Goal: Use online tool/utility: Utilize a website feature to perform a specific function

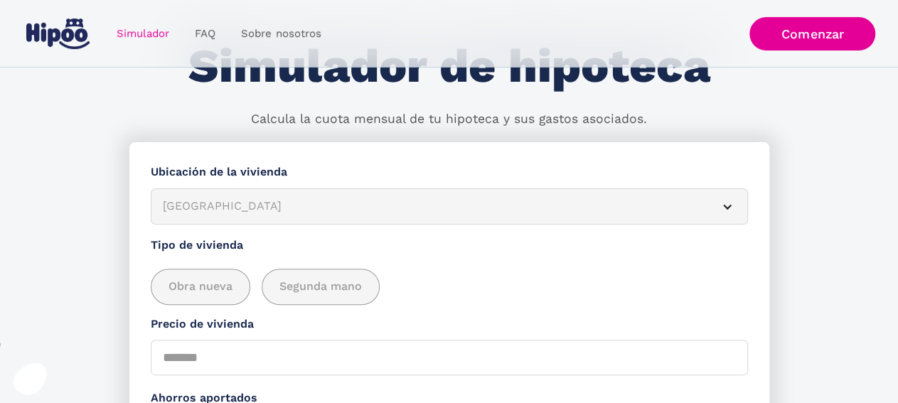
scroll to position [78, 0]
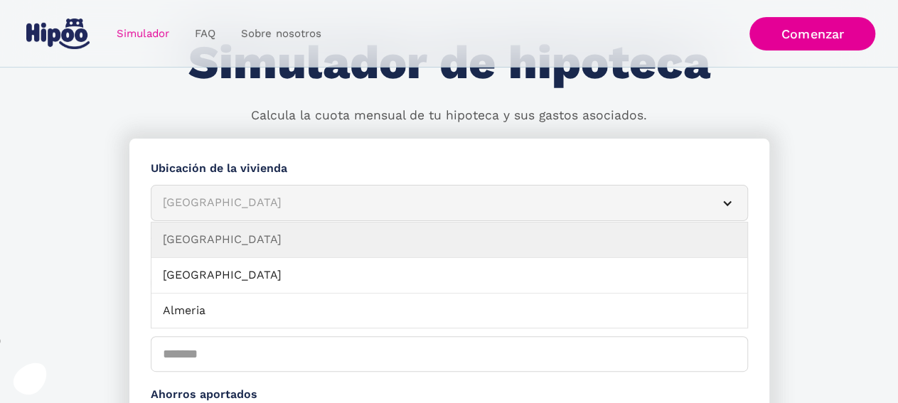
click at [728, 203] on div "Simulador Form" at bounding box center [727, 203] width 11 height 11
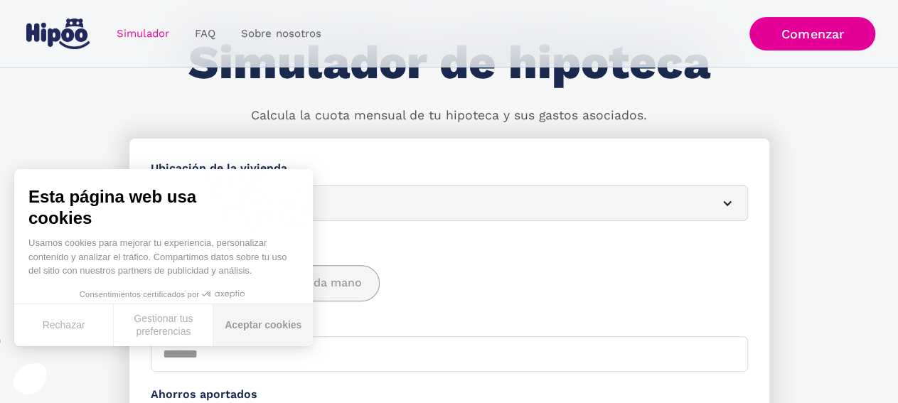
click at [235, 325] on button "Aceptar cookies" at bounding box center [263, 325] width 100 height 42
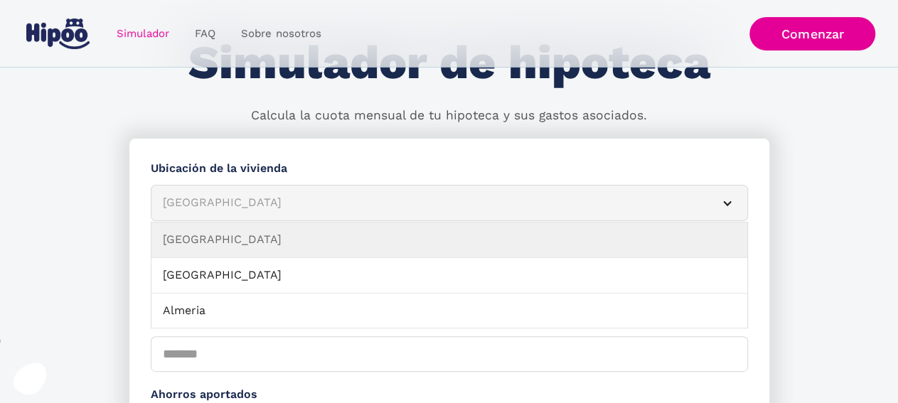
click at [254, 207] on div "[GEOGRAPHIC_DATA]" at bounding box center [432, 203] width 539 height 18
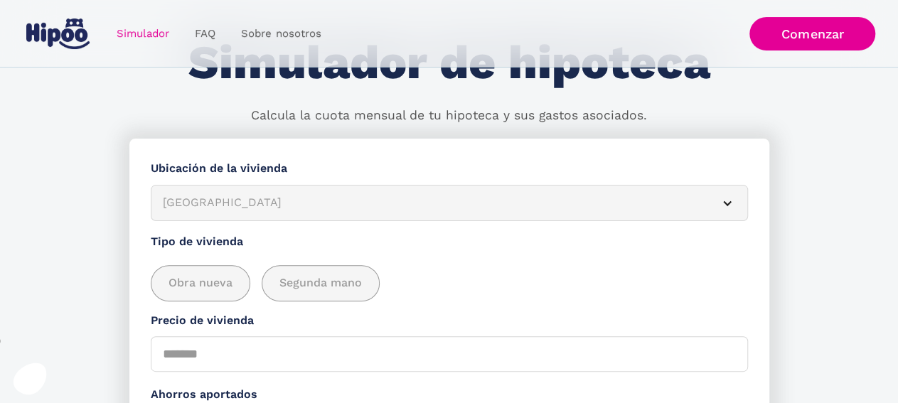
click at [254, 207] on div "[GEOGRAPHIC_DATA]" at bounding box center [432, 203] width 539 height 18
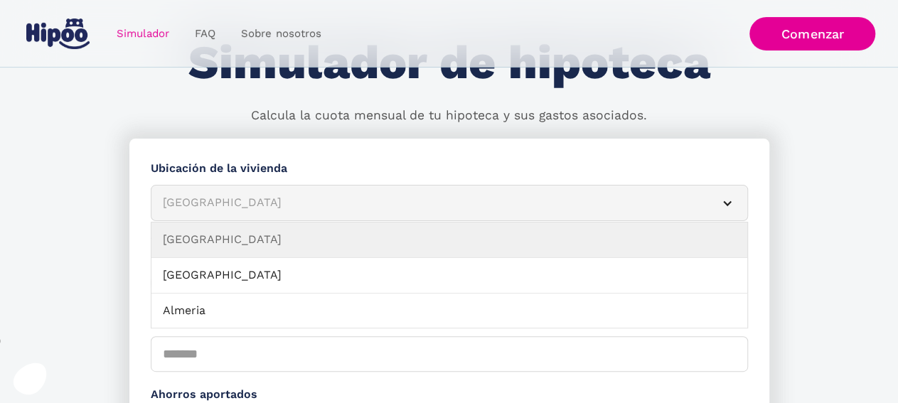
click at [728, 200] on div "Simulador Form" at bounding box center [727, 203] width 11 height 11
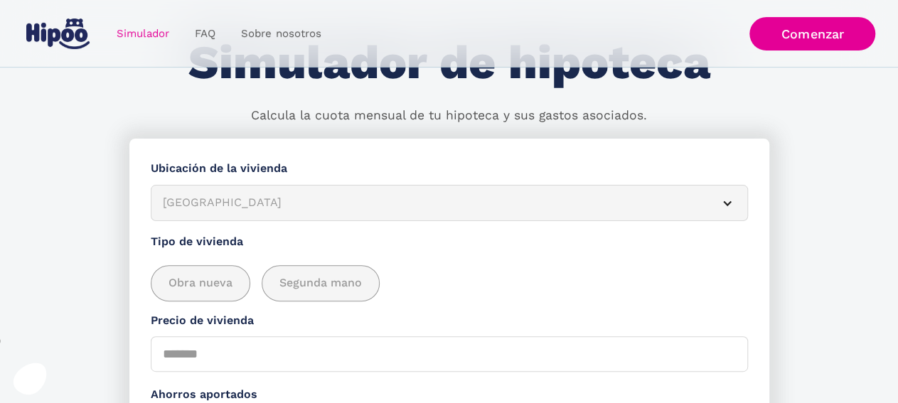
click at [728, 200] on div "Simulador Form" at bounding box center [727, 203] width 11 height 11
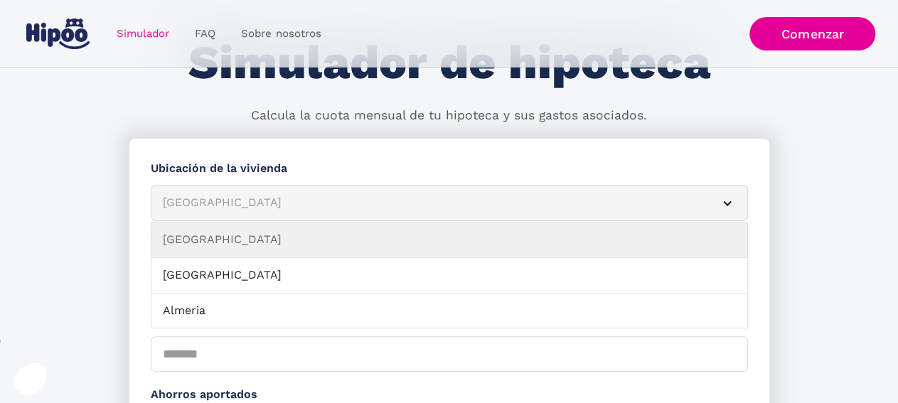
click at [724, 204] on div "Simulador Form" at bounding box center [727, 203] width 11 height 11
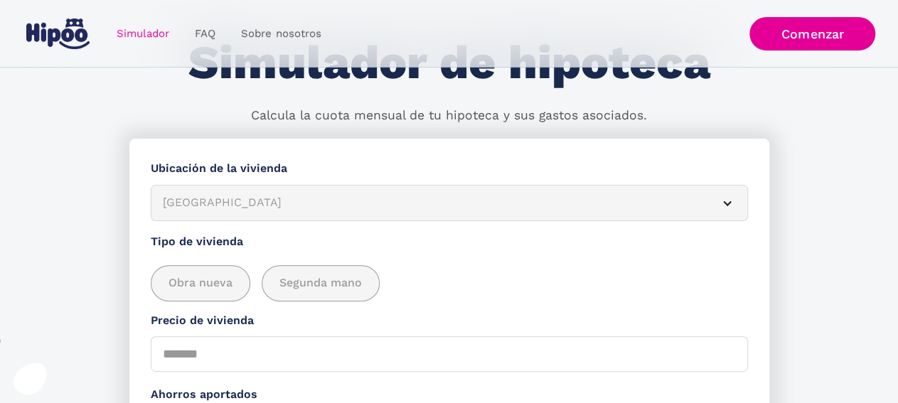
click at [724, 204] on div "Simulador Form" at bounding box center [727, 203] width 11 height 11
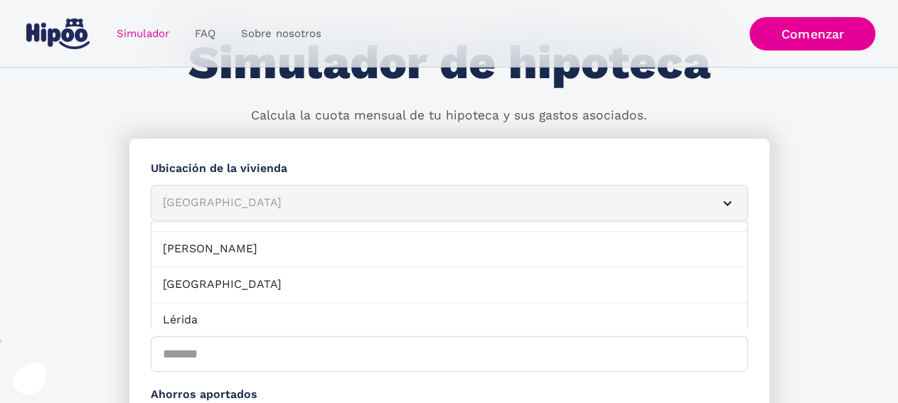
scroll to position [916, 0]
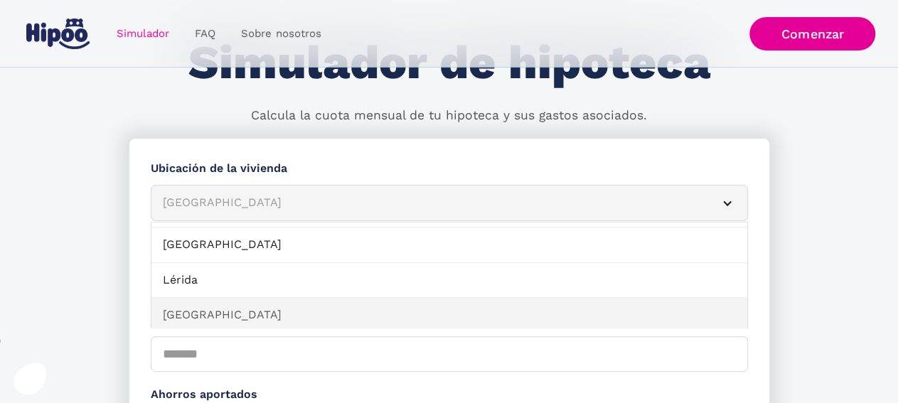
click at [712, 306] on link "[GEOGRAPHIC_DATA]" at bounding box center [450, 316] width 596 height 36
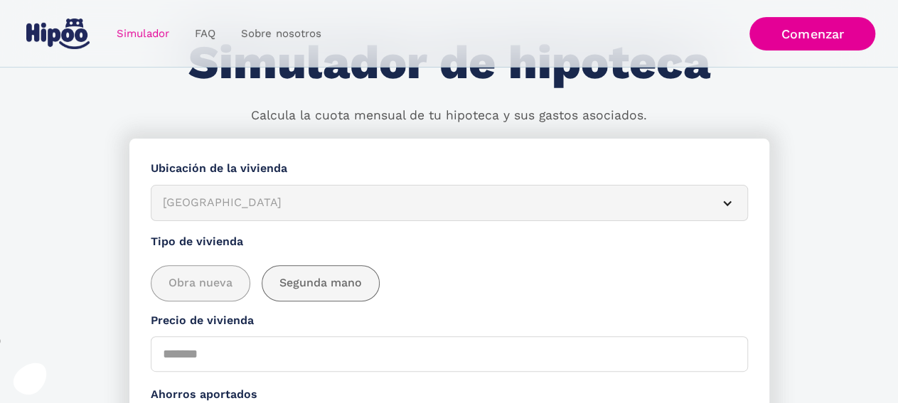
click at [328, 289] on span "Segunda mano" at bounding box center [321, 284] width 83 height 18
click at [179, 352] on input "Precio de vivienda" at bounding box center [449, 354] width 597 height 36
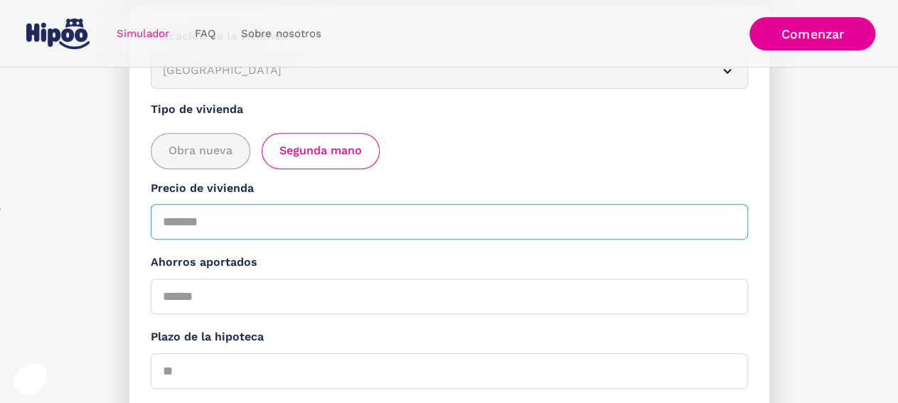
scroll to position [216, 0]
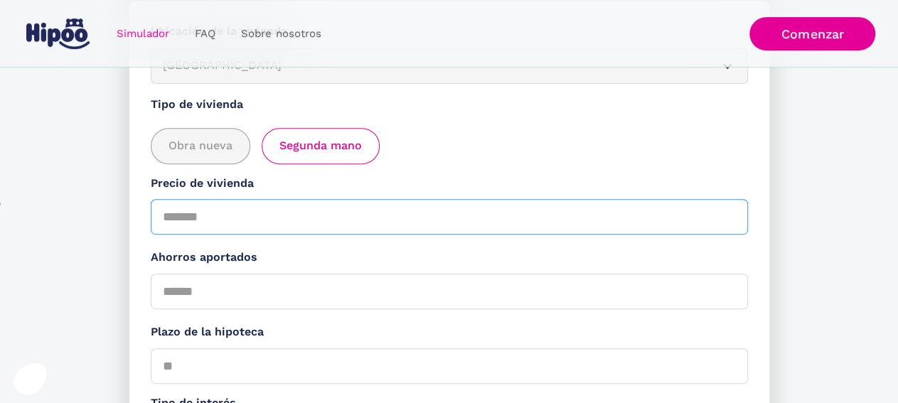
type input "******"
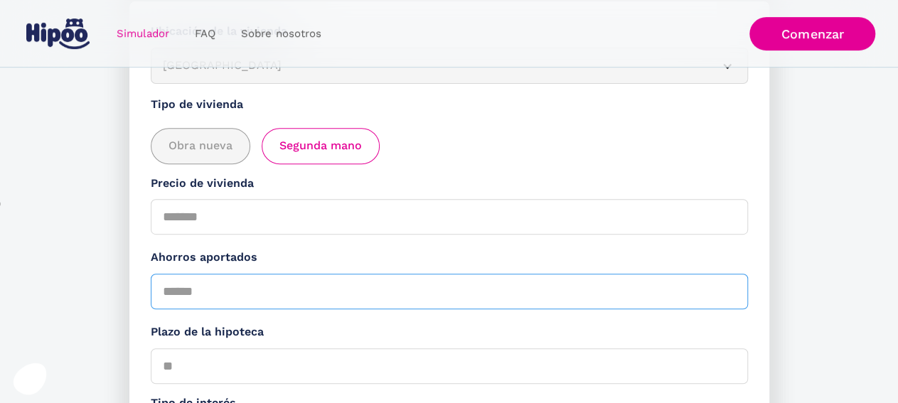
click at [206, 294] on input "Ahorros aportados" at bounding box center [449, 292] width 597 height 36
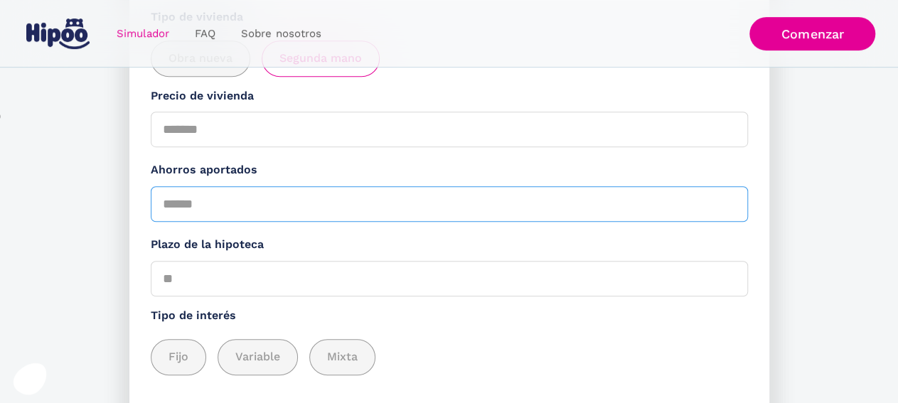
scroll to position [306, 0]
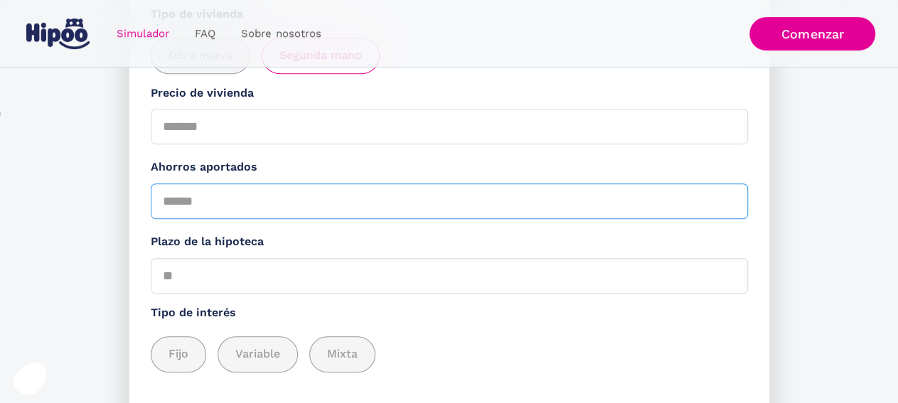
type input "******"
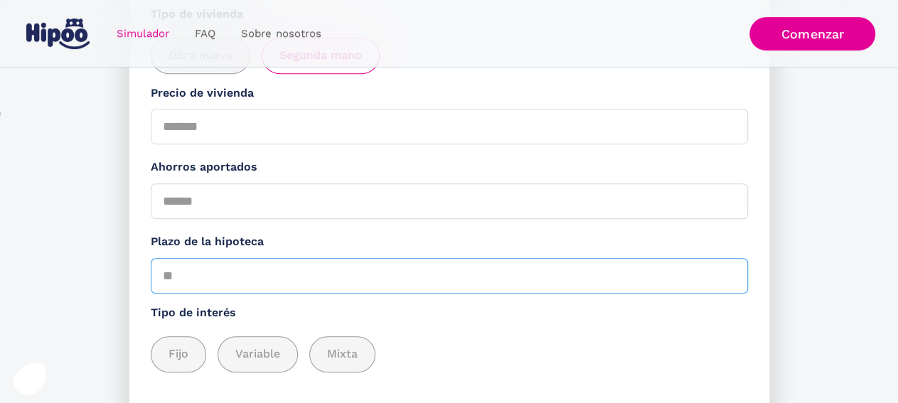
click at [169, 280] on input "Plazo de la hipoteca" at bounding box center [449, 276] width 597 height 36
type input "**"
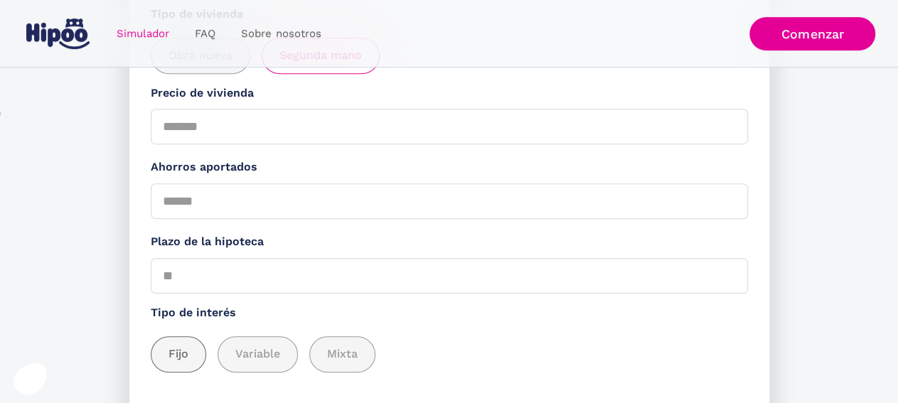
click at [195, 350] on div "add_description_here" at bounding box center [179, 354] width 54 height 35
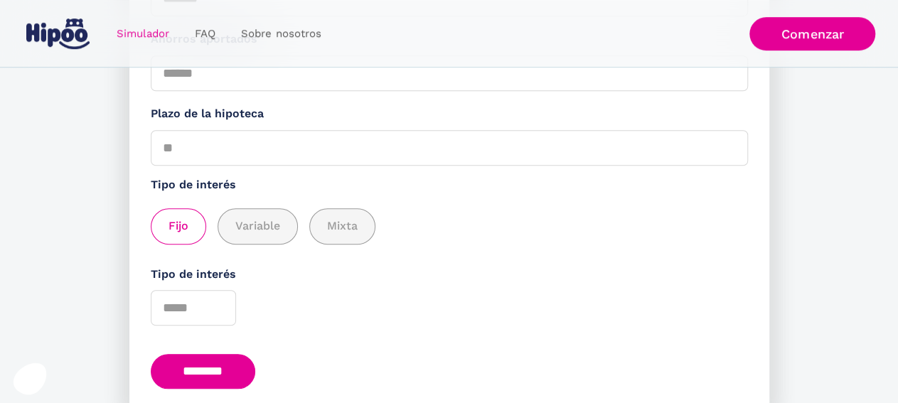
scroll to position [445, 0]
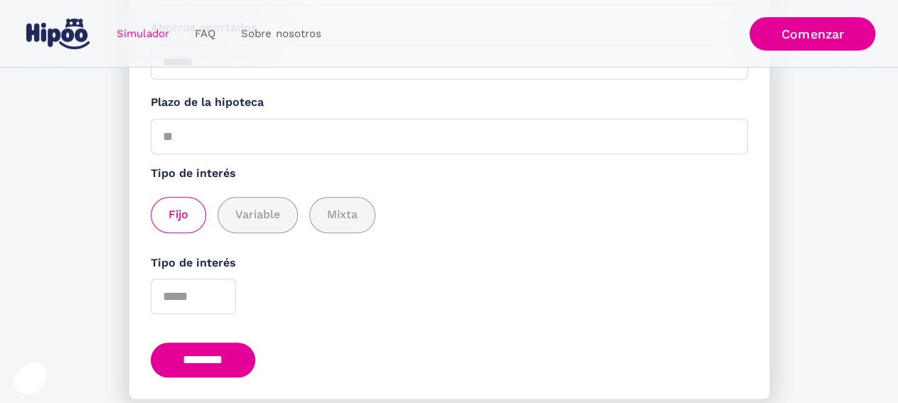
click at [218, 298] on input "*" at bounding box center [193, 297] width 85 height 36
click at [216, 298] on input "*" at bounding box center [193, 297] width 85 height 36
click at [214, 291] on input "*" at bounding box center [193, 297] width 85 height 36
type input "*"
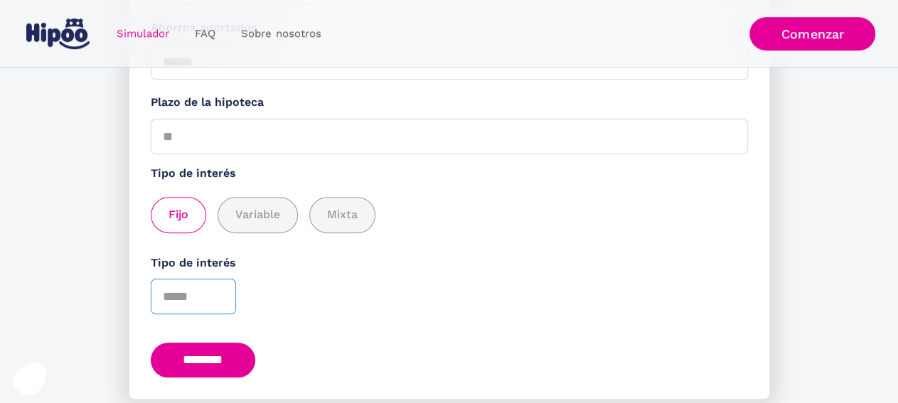
click at [215, 294] on input "*" at bounding box center [193, 297] width 85 height 36
click at [208, 358] on input "********" at bounding box center [203, 360] width 105 height 35
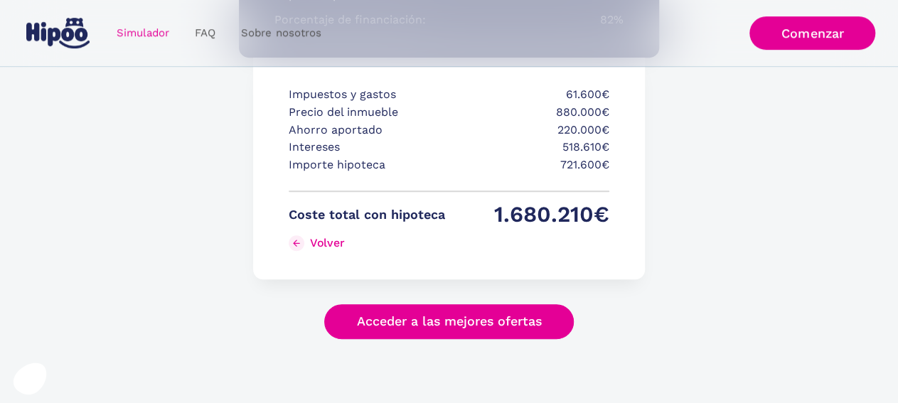
scroll to position [420, 0]
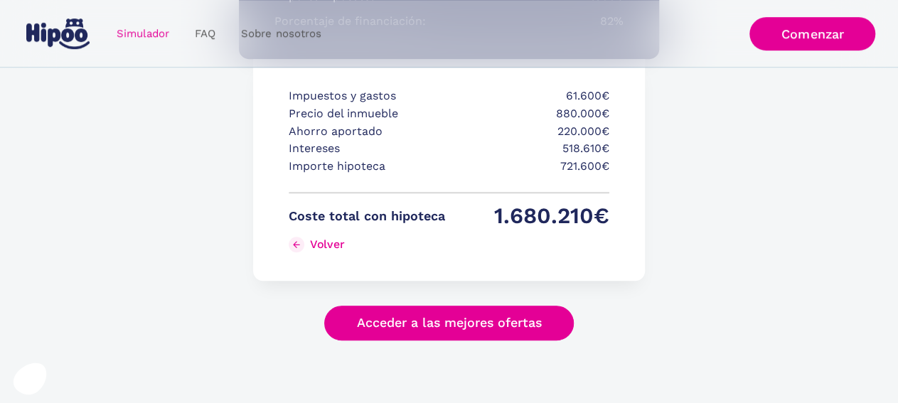
click at [464, 326] on link "Acceder a las mejores ofertas" at bounding box center [449, 323] width 250 height 35
